Goal: Information Seeking & Learning: Understand process/instructions

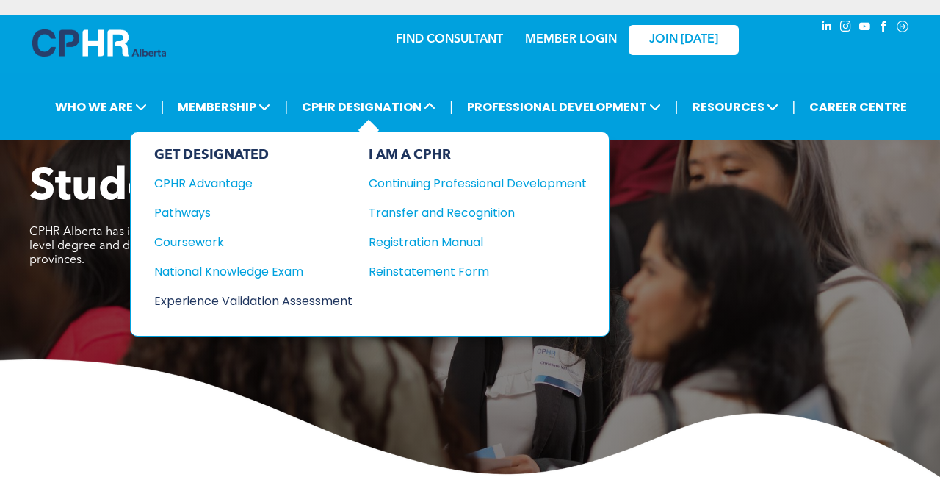
click at [298, 300] on div "Experience Validation Assessment" at bounding box center [243, 301] width 178 height 18
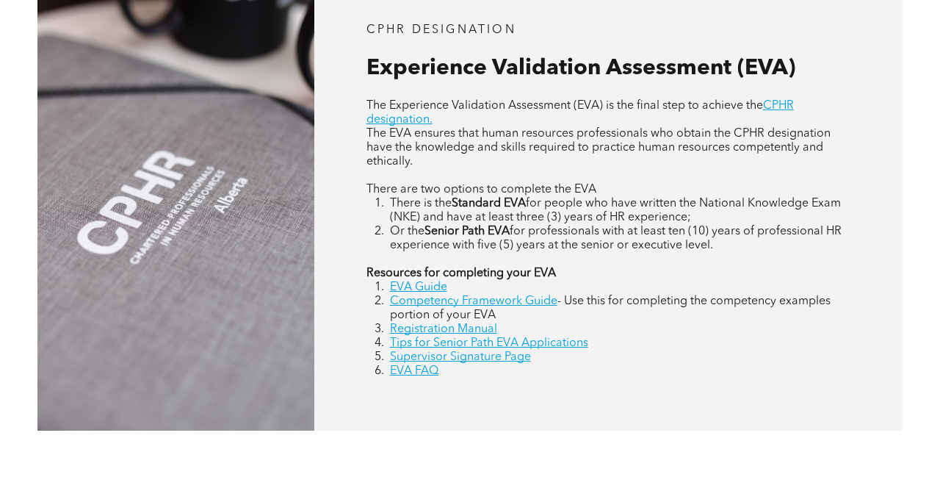
scroll to position [646, 0]
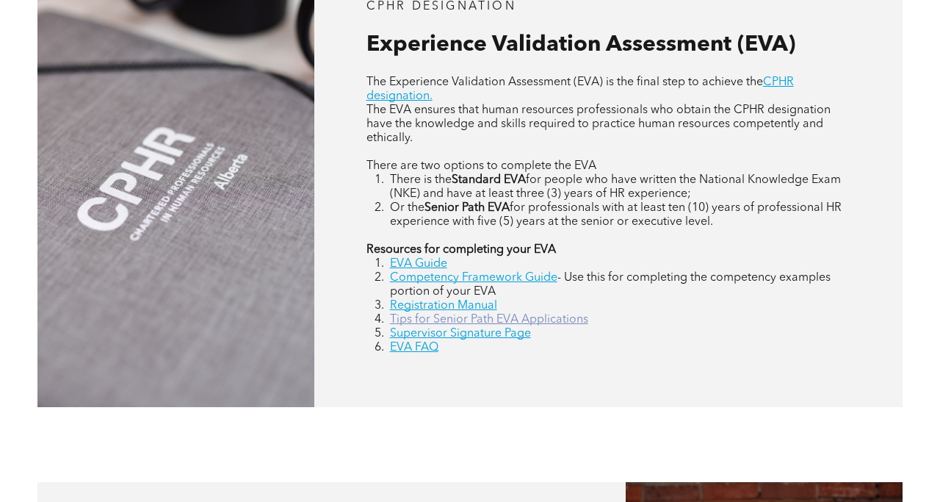
click at [438, 322] on link "Tips for Senior Path EVA Applications" at bounding box center [489, 320] width 198 height 12
click at [435, 306] on link "Registration Manual" at bounding box center [443, 306] width 107 height 12
click at [421, 345] on link "EVA FAQ" at bounding box center [414, 348] width 48 height 12
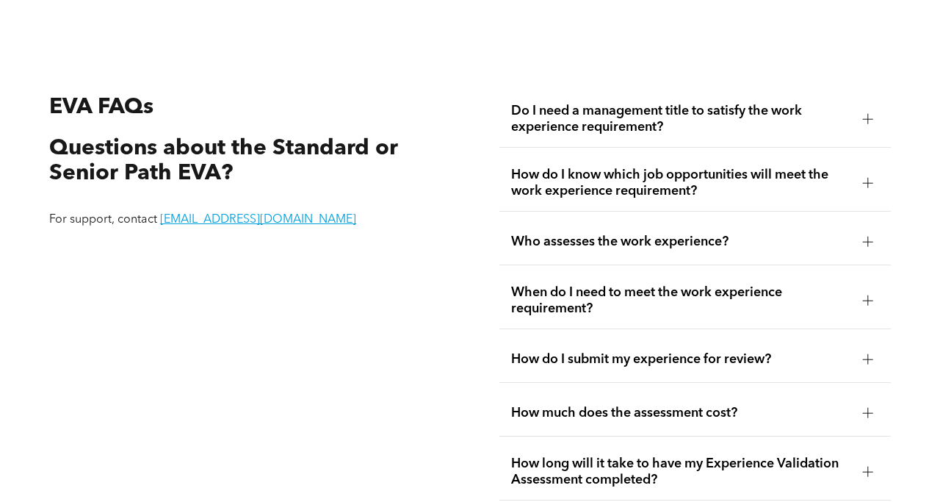
scroll to position [2411, 0]
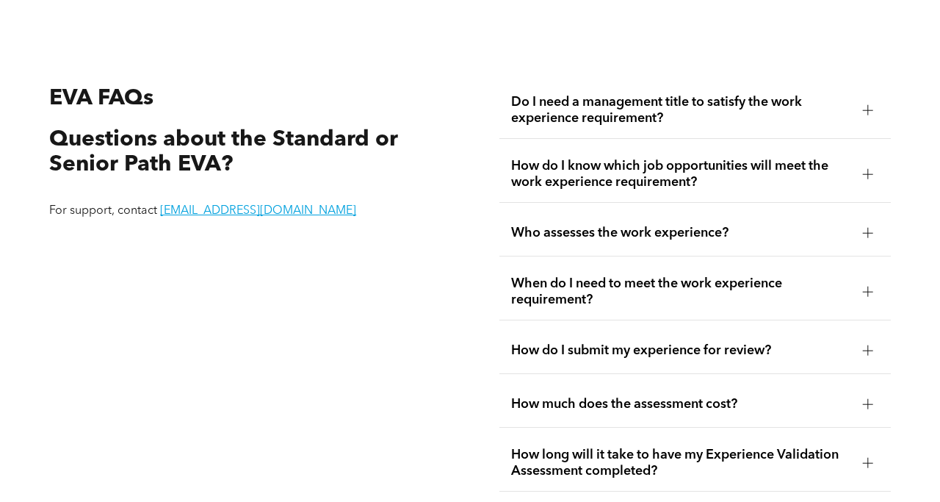
click at [865, 102] on div at bounding box center [868, 110] width 22 height 22
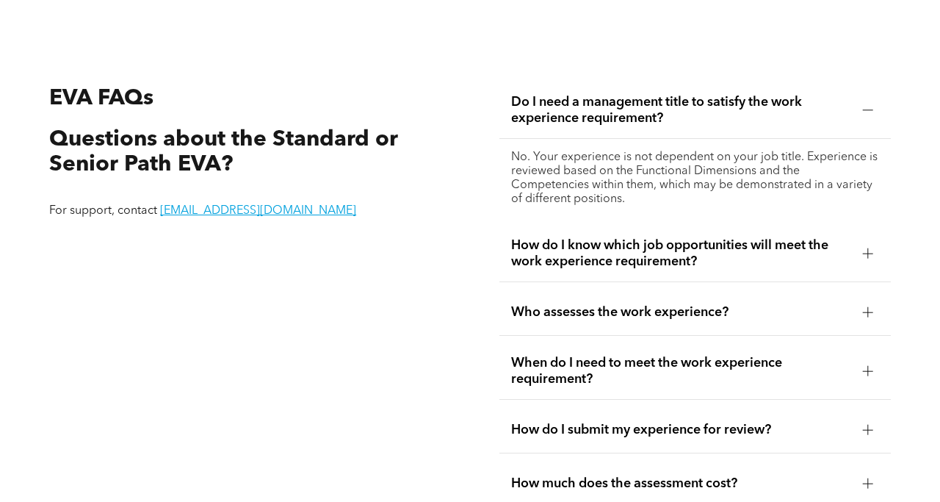
click at [864, 248] on div at bounding box center [868, 253] width 10 height 10
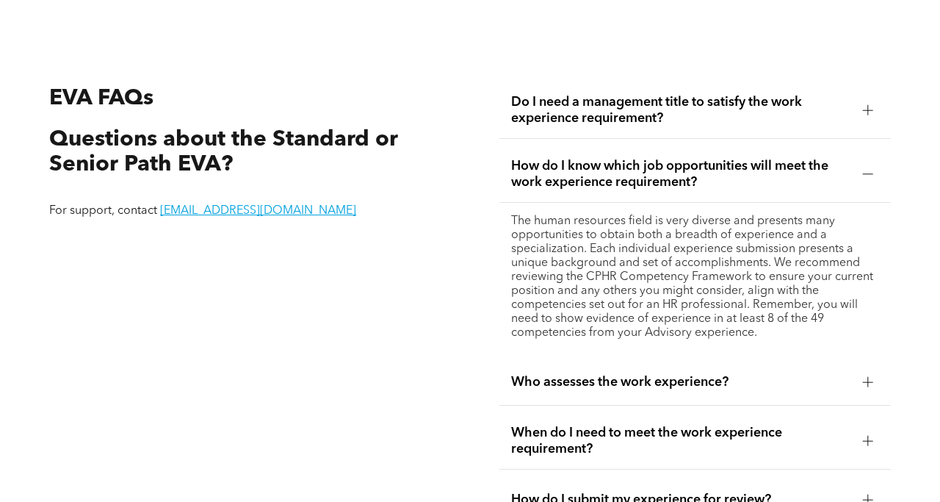
click at [795, 316] on p "The human resources field is very diverse and presents many opportunities to ob…" at bounding box center [695, 277] width 368 height 126
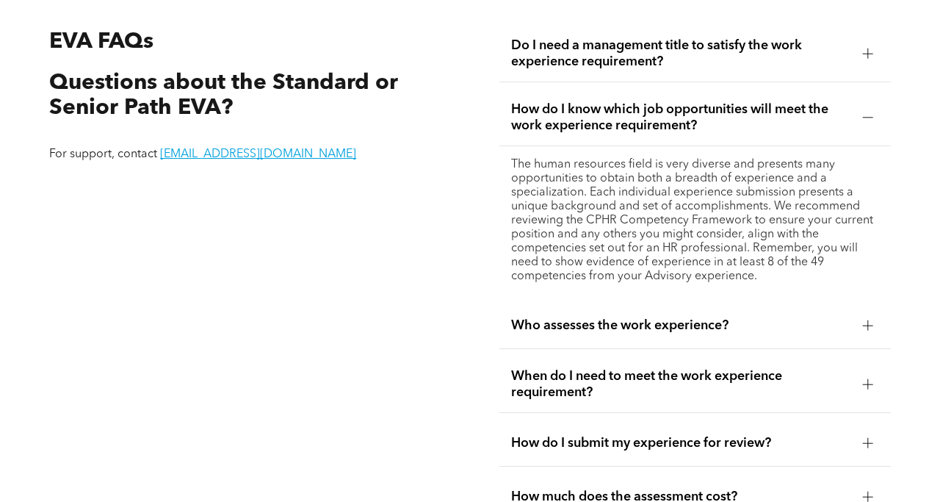
scroll to position [2470, 0]
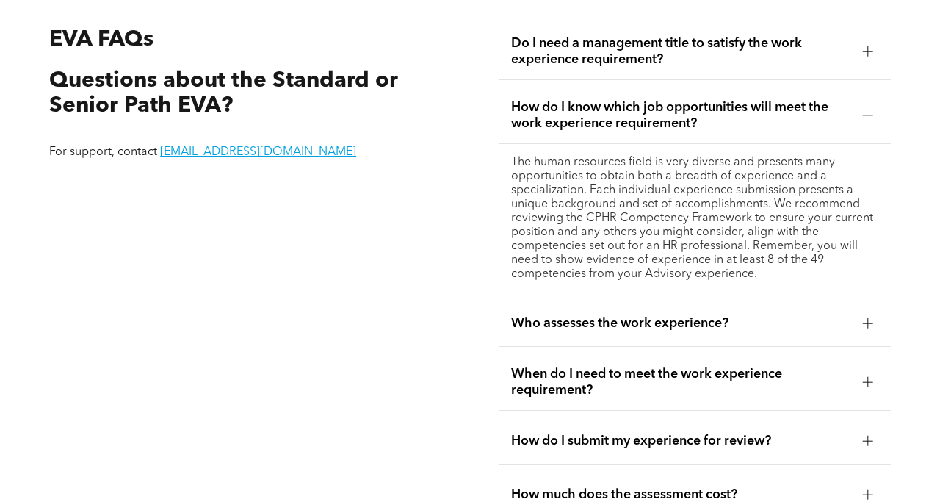
click at [864, 381] on div at bounding box center [868, 381] width 10 height 1
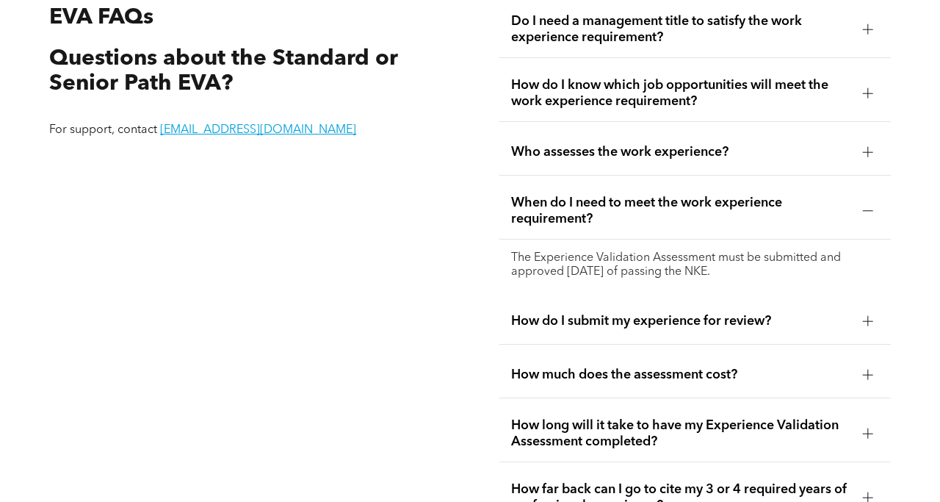
scroll to position [2499, 0]
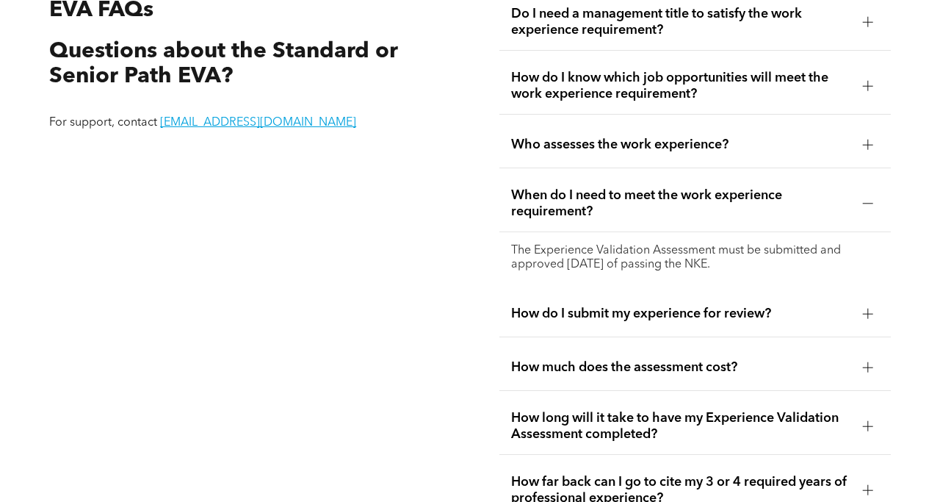
click at [865, 361] on div at bounding box center [868, 367] width 22 height 22
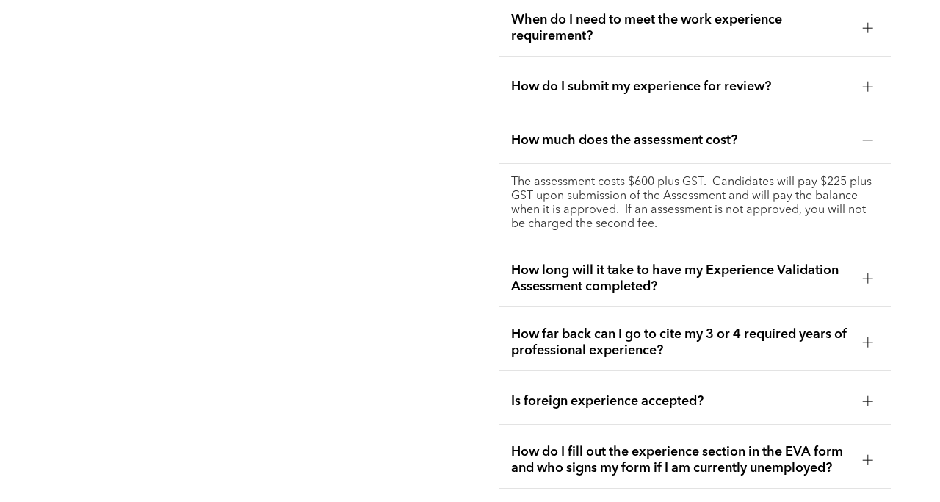
scroll to position [2676, 0]
click at [869, 341] on div at bounding box center [868, 341] width 10 height 1
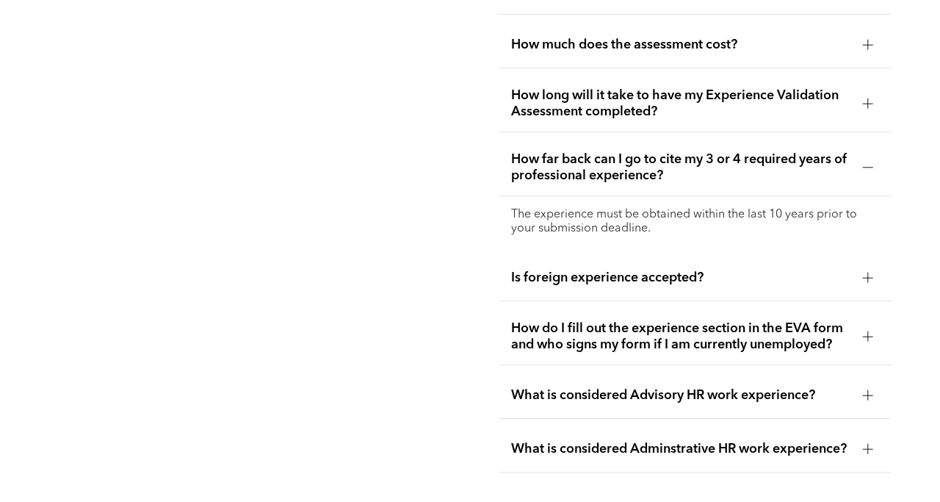
scroll to position [2793, 0]
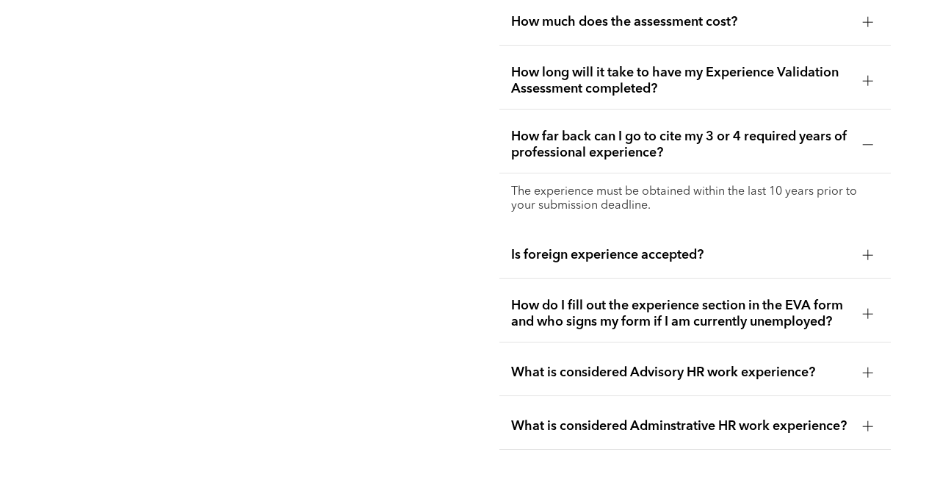
click at [865, 367] on div at bounding box center [868, 372] width 10 height 10
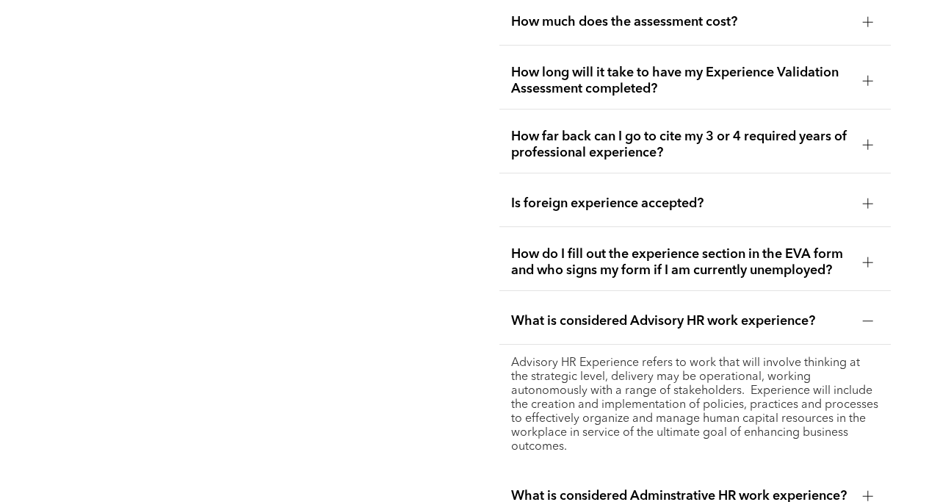
click at [828, 423] on p "Advisory HR Experience refers to work that will involve thinking at the strateg…" at bounding box center [695, 405] width 368 height 98
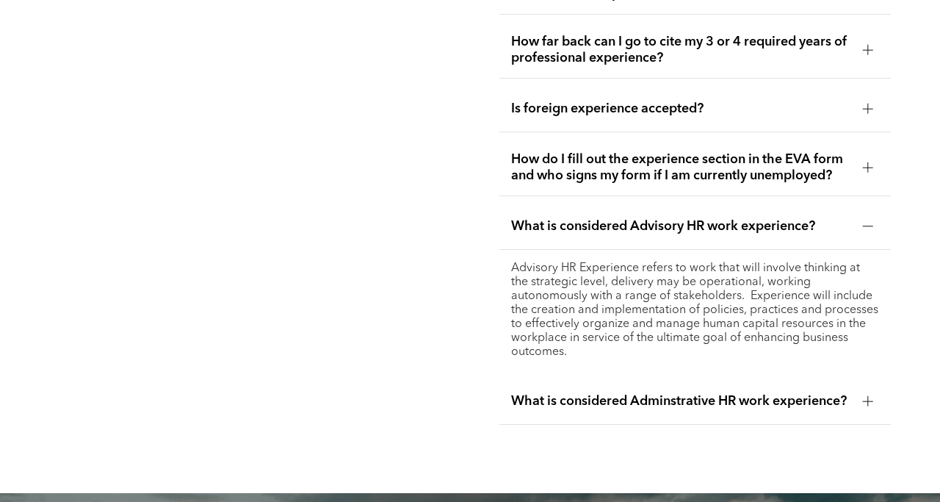
scroll to position [2940, 0]
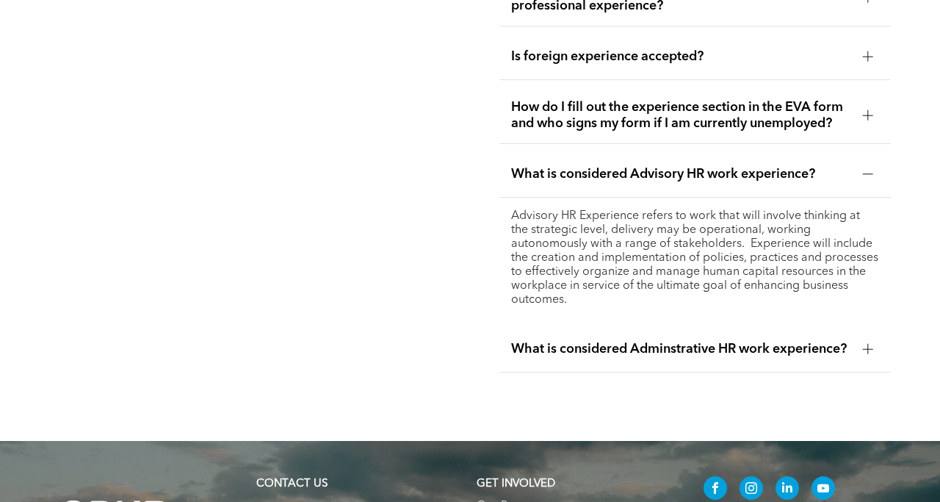
click at [864, 348] on div at bounding box center [868, 348] width 10 height 1
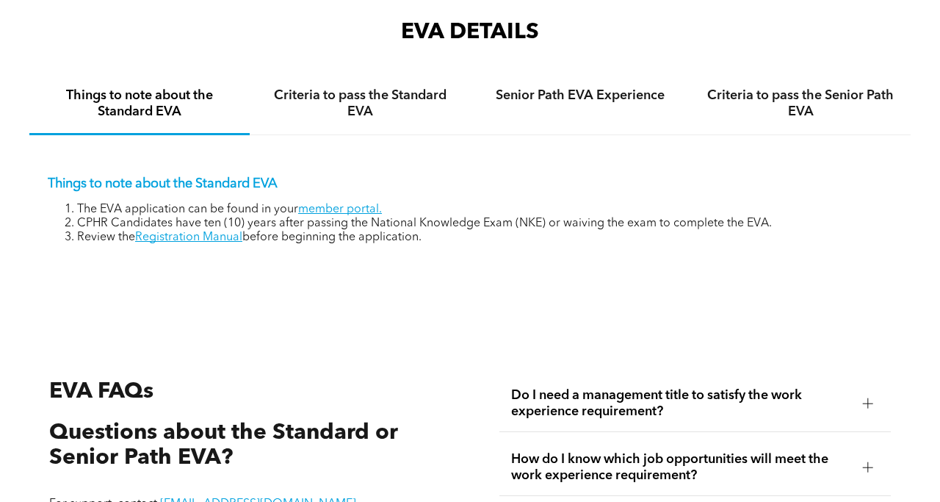
scroll to position [2118, 0]
click at [212, 232] on link "Registration Manual" at bounding box center [188, 238] width 107 height 12
